Goal: Check status: Check status

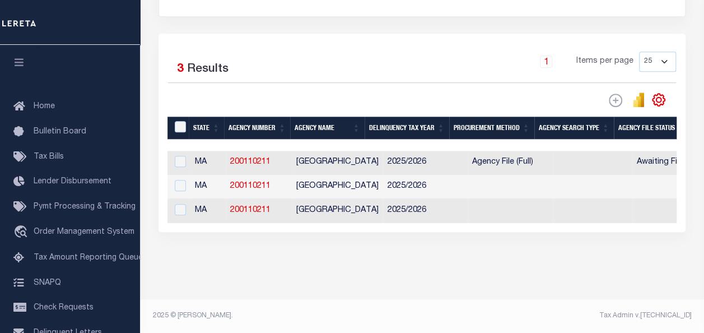
scroll to position [0, 1019]
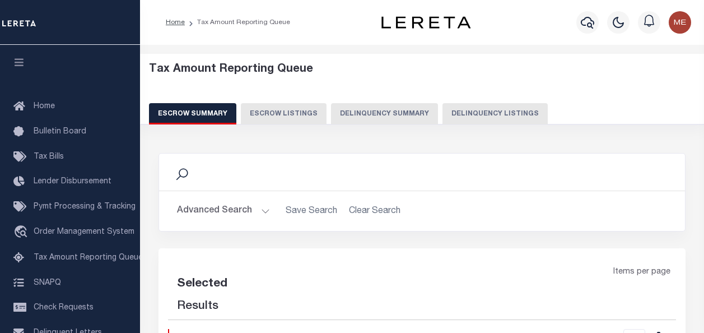
select select "100"
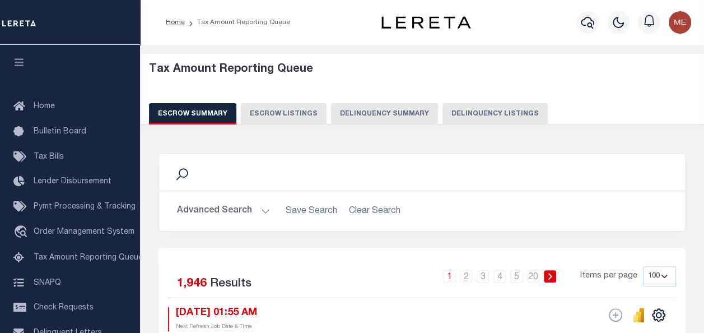
click at [372, 119] on button "Delinquency Summary" at bounding box center [384, 113] width 107 height 21
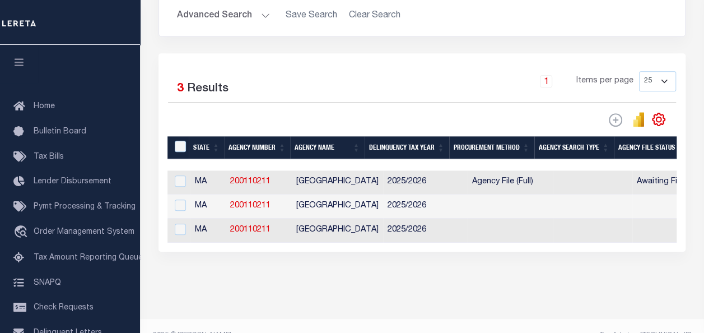
scroll to position [232, 0]
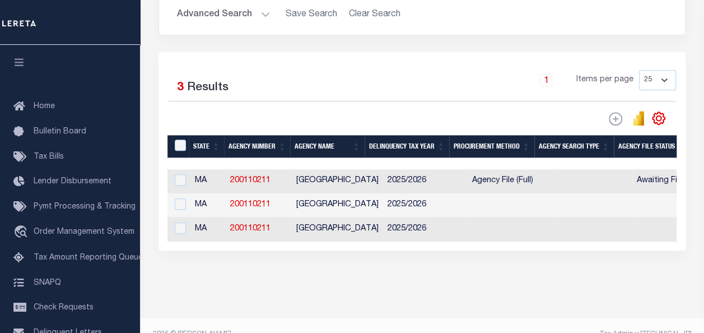
click at [396, 169] on td "2025/2026" at bounding box center [425, 181] width 85 height 24
checkbox input "true"
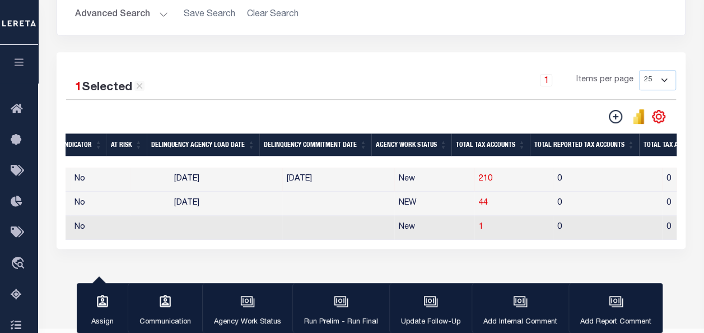
scroll to position [0, 692]
click at [478, 175] on span "210" at bounding box center [484, 179] width 13 height 8
select select "100"
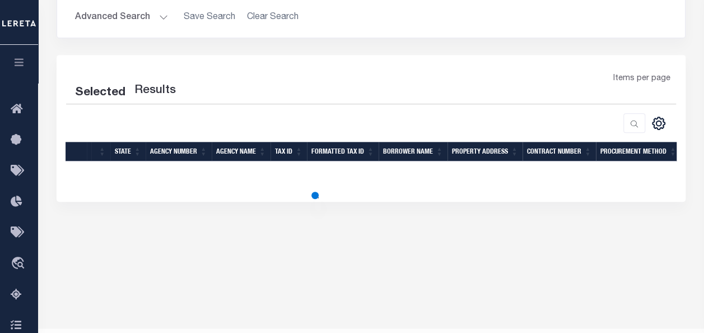
select select "100"
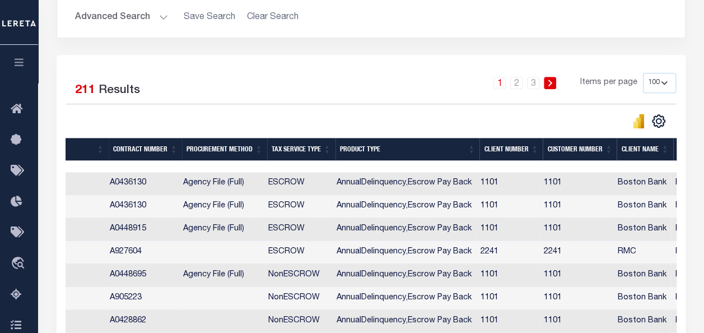
scroll to position [0, 892]
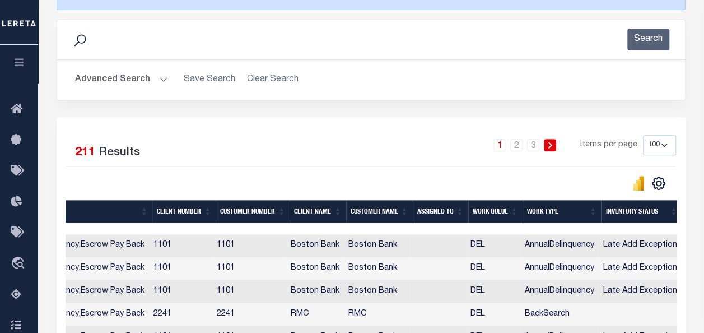
click at [279, 143] on div "1 2 3 Items per page 10 25 50 100 500" at bounding box center [449, 149] width 453 height 29
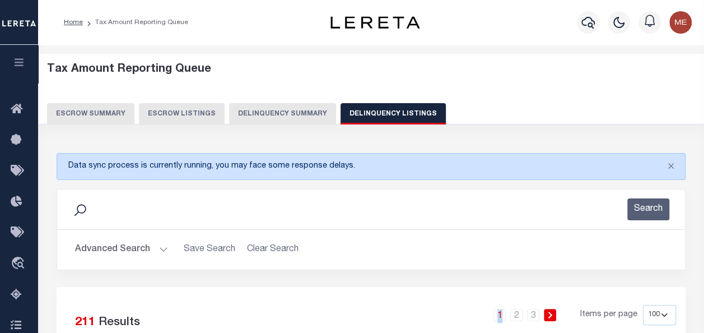
click at [251, 105] on button "Delinquency Summary" at bounding box center [282, 113] width 107 height 21
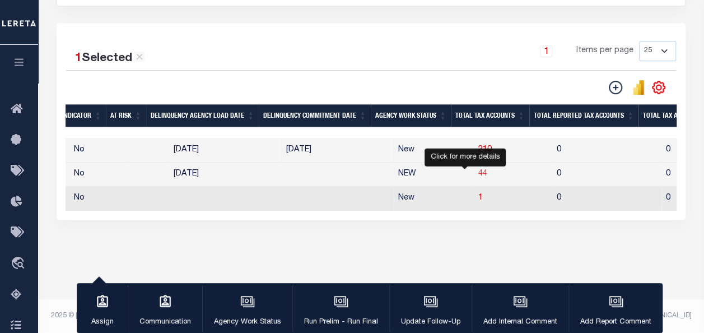
click at [478, 176] on span "44" at bounding box center [482, 174] width 9 height 8
select select "100"
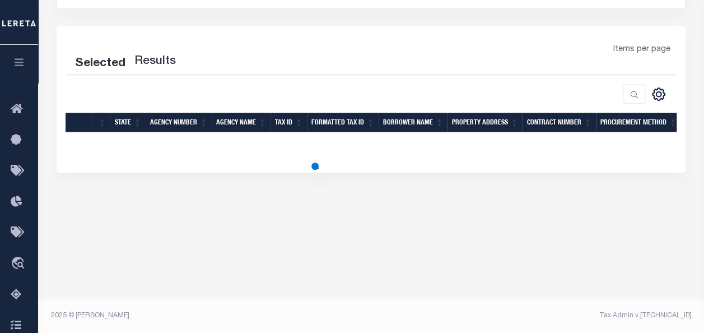
select select "100"
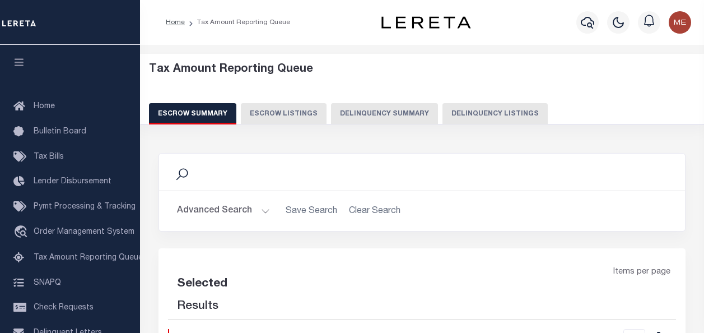
select select "100"
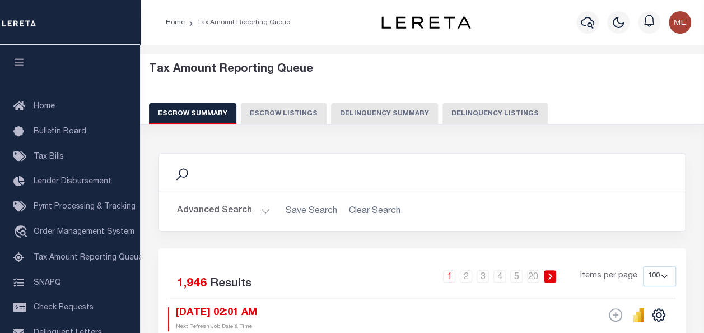
click at [362, 115] on button "Delinquency Summary" at bounding box center [384, 113] width 107 height 21
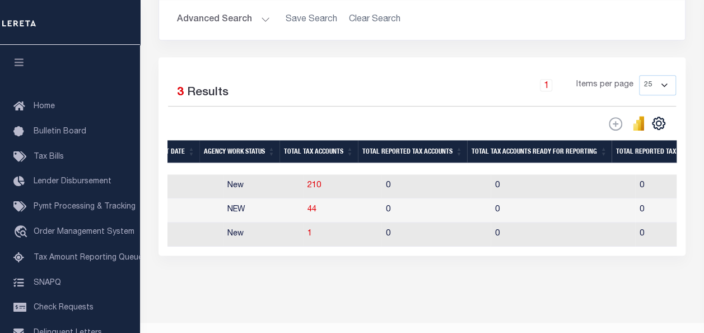
scroll to position [0, 974]
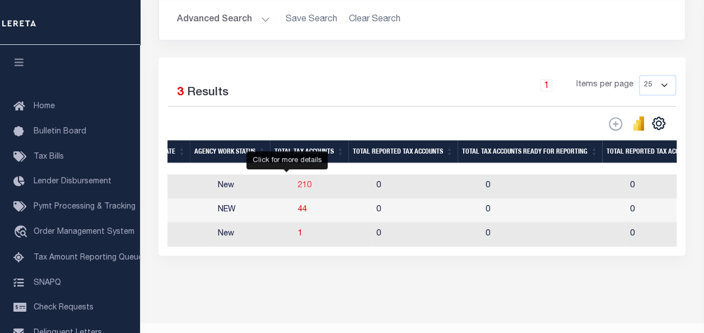
click at [298, 187] on span "210" at bounding box center [304, 185] width 13 height 8
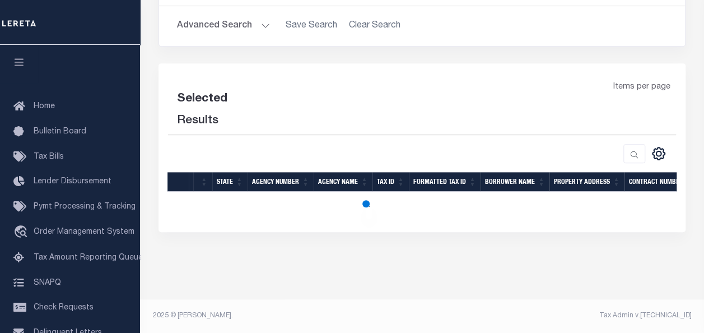
scroll to position [221, 0]
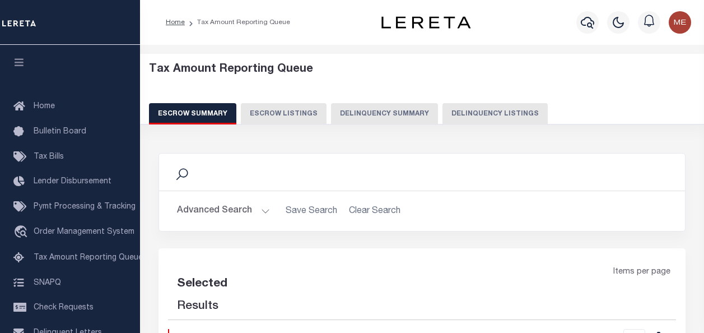
select select "100"
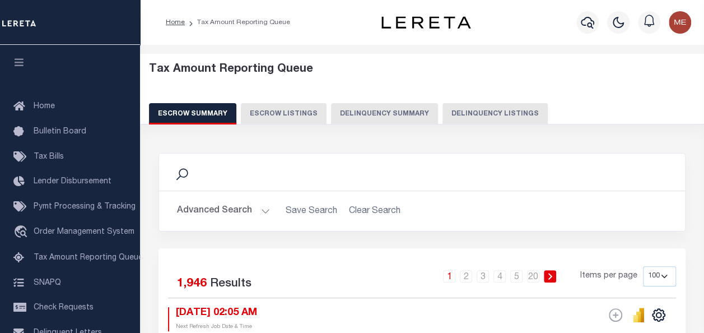
click at [401, 114] on button "Delinquency Summary" at bounding box center [384, 113] width 107 height 21
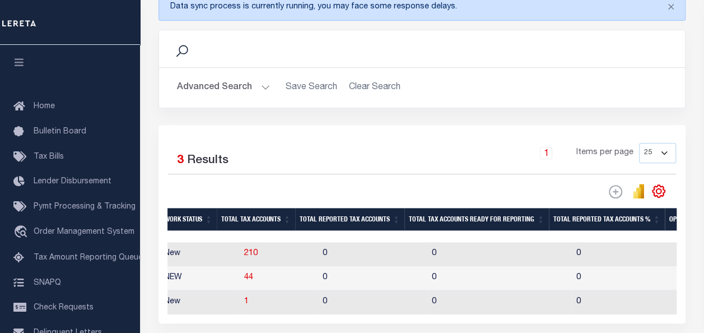
scroll to position [0, 1027]
click at [245, 252] on span "210" at bounding box center [251, 253] width 13 height 8
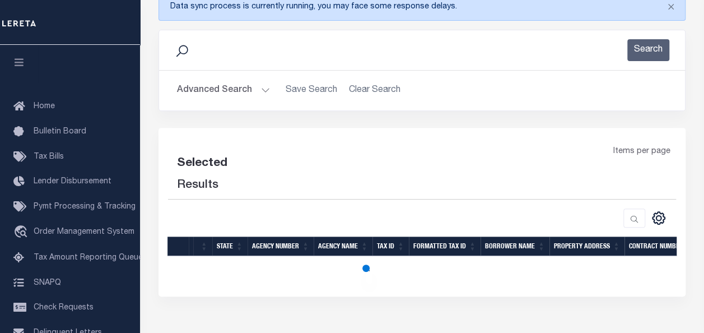
select select "100"
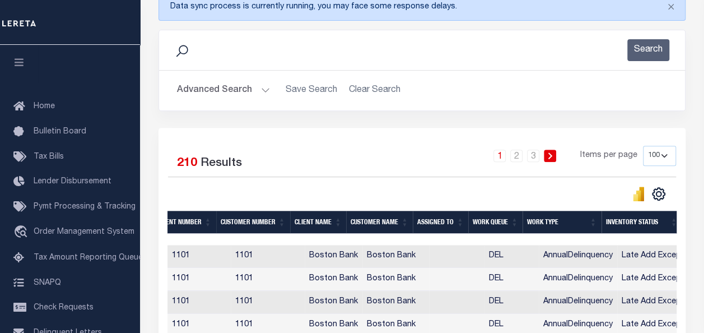
scroll to position [0, 0]
